Goal: Task Accomplishment & Management: Complete application form

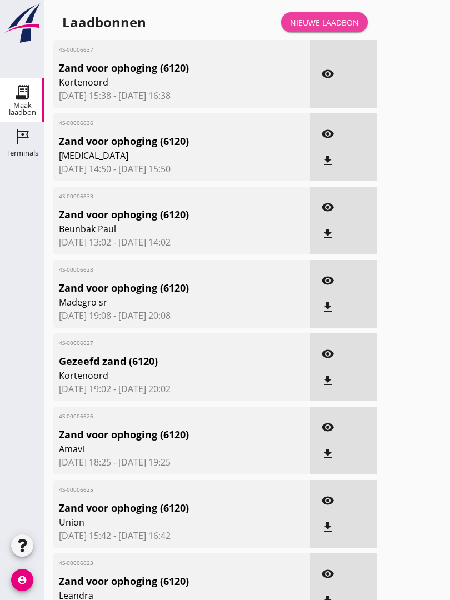
click at [341, 28] on div "Nieuwe laadbon" at bounding box center [324, 23] width 69 height 12
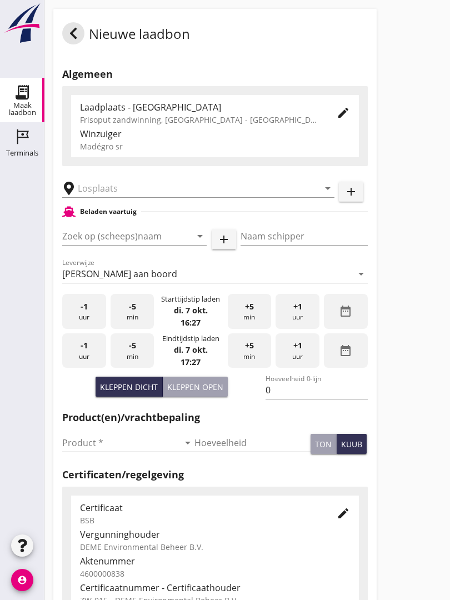
click at [140, 193] on input "text" at bounding box center [191, 189] width 226 height 18
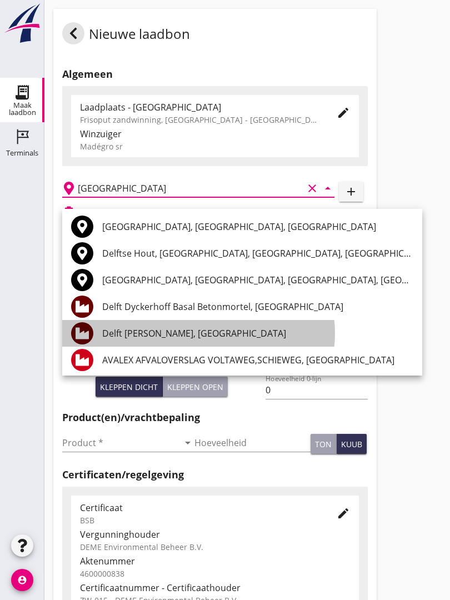
click at [176, 331] on div "Delft [PERSON_NAME], [GEOGRAPHIC_DATA]" at bounding box center [257, 333] width 311 height 13
type input "Delft [PERSON_NAME], [GEOGRAPHIC_DATA]"
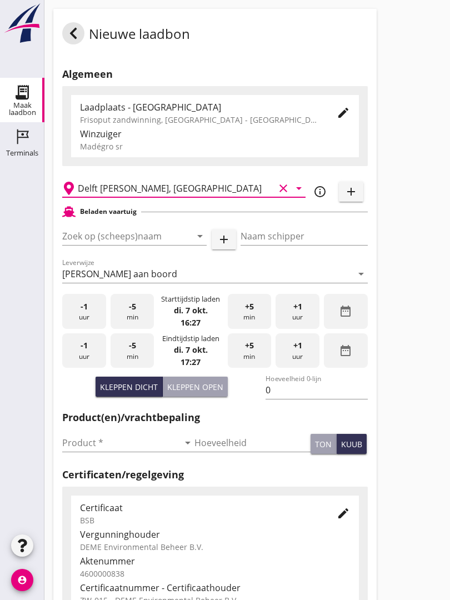
click at [118, 242] on input "Zoek op (scheeps)naam" at bounding box center [118, 236] width 113 height 18
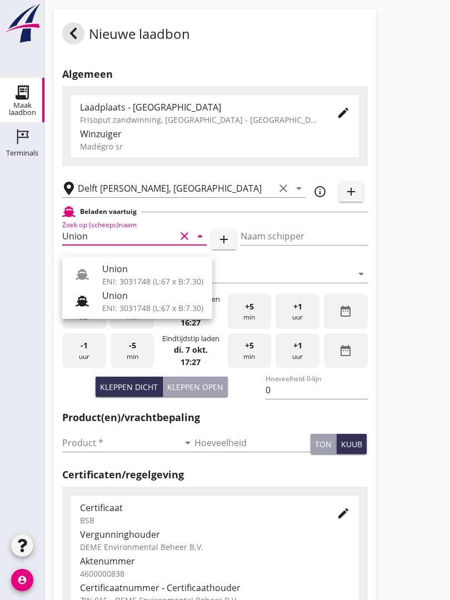
click at [140, 272] on div "Union" at bounding box center [152, 268] width 101 height 13
type input "Union"
type input "[PERSON_NAME]"
type input "480"
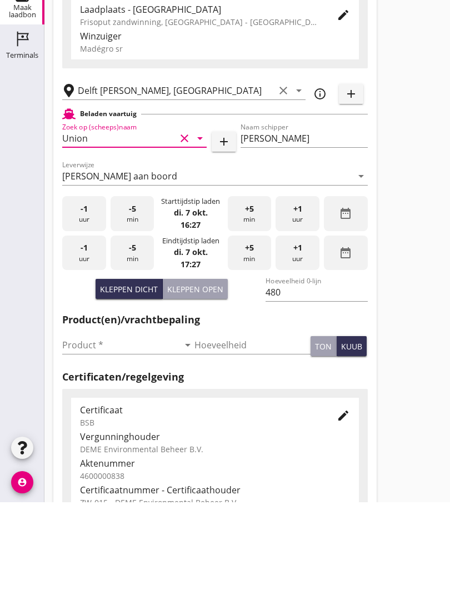
click at [86, 434] on input "Product *" at bounding box center [120, 443] width 117 height 18
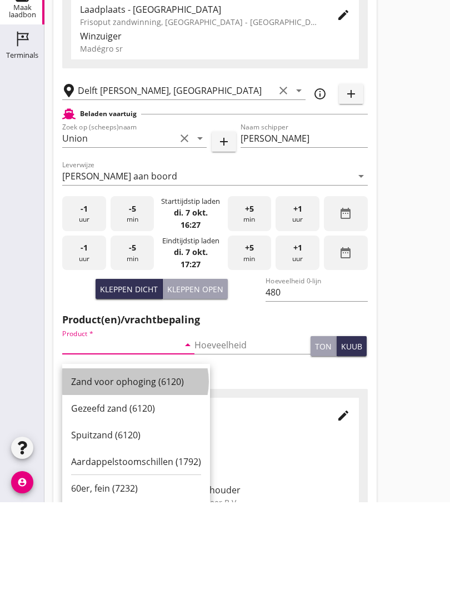
click at [122, 473] on div "Zand voor ophoging (6120)" at bounding box center [136, 479] width 130 height 13
type input "Zand voor ophoging (6120)"
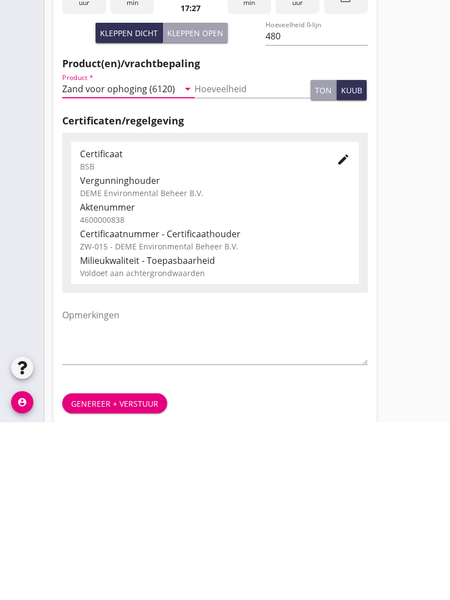
scroll to position [195, 0]
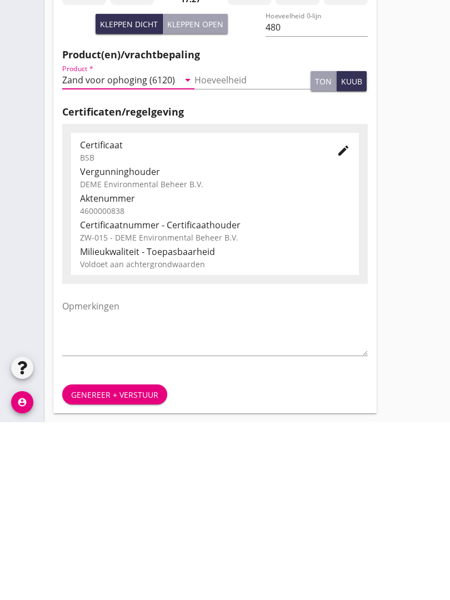
click at [113, 567] on div "Genereer + verstuur" at bounding box center [114, 573] width 87 height 12
